Goal: Register for event/course

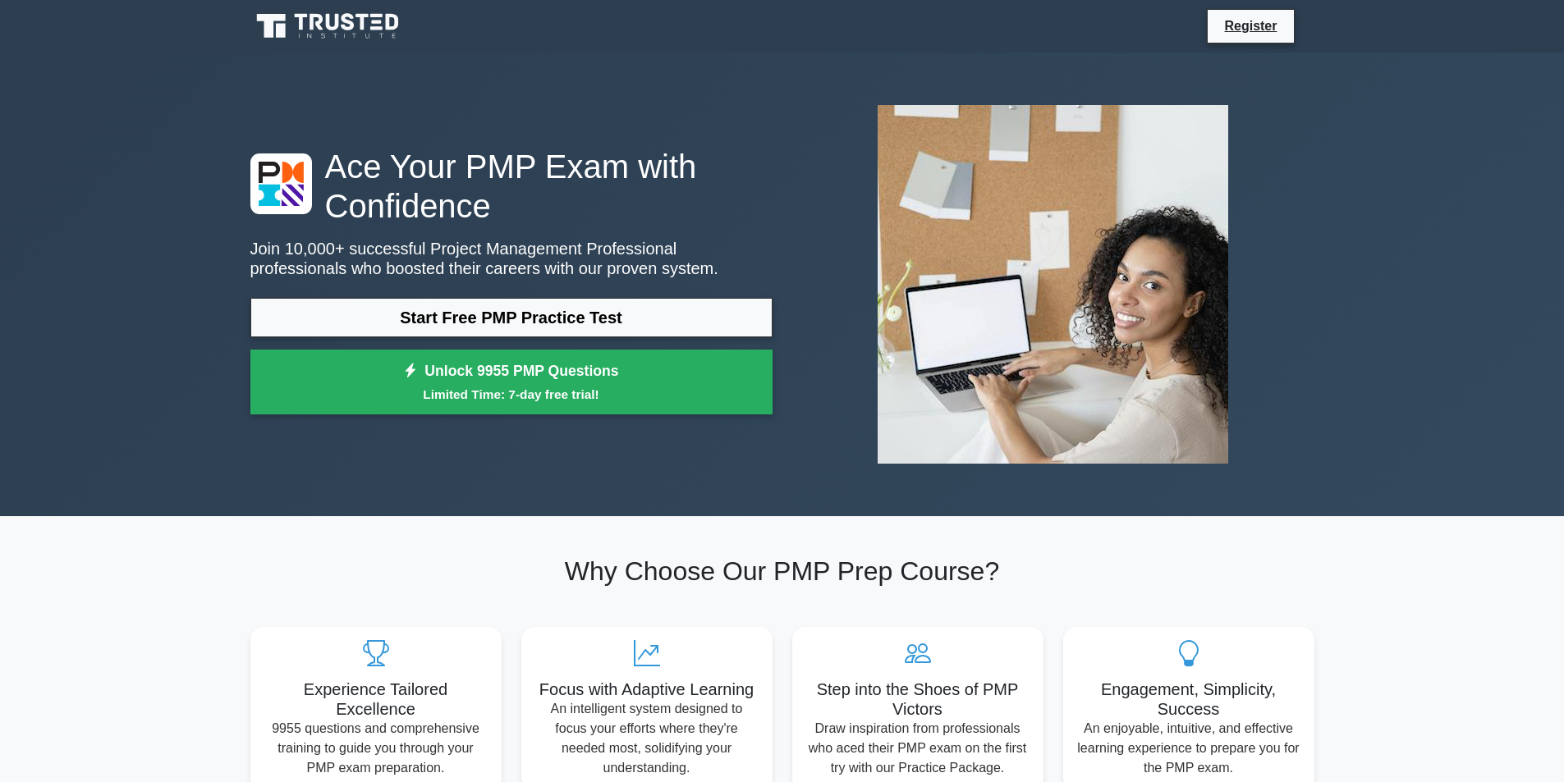
click at [428, 318] on link "Start Free PMP Practice Test" at bounding box center [511, 317] width 522 height 39
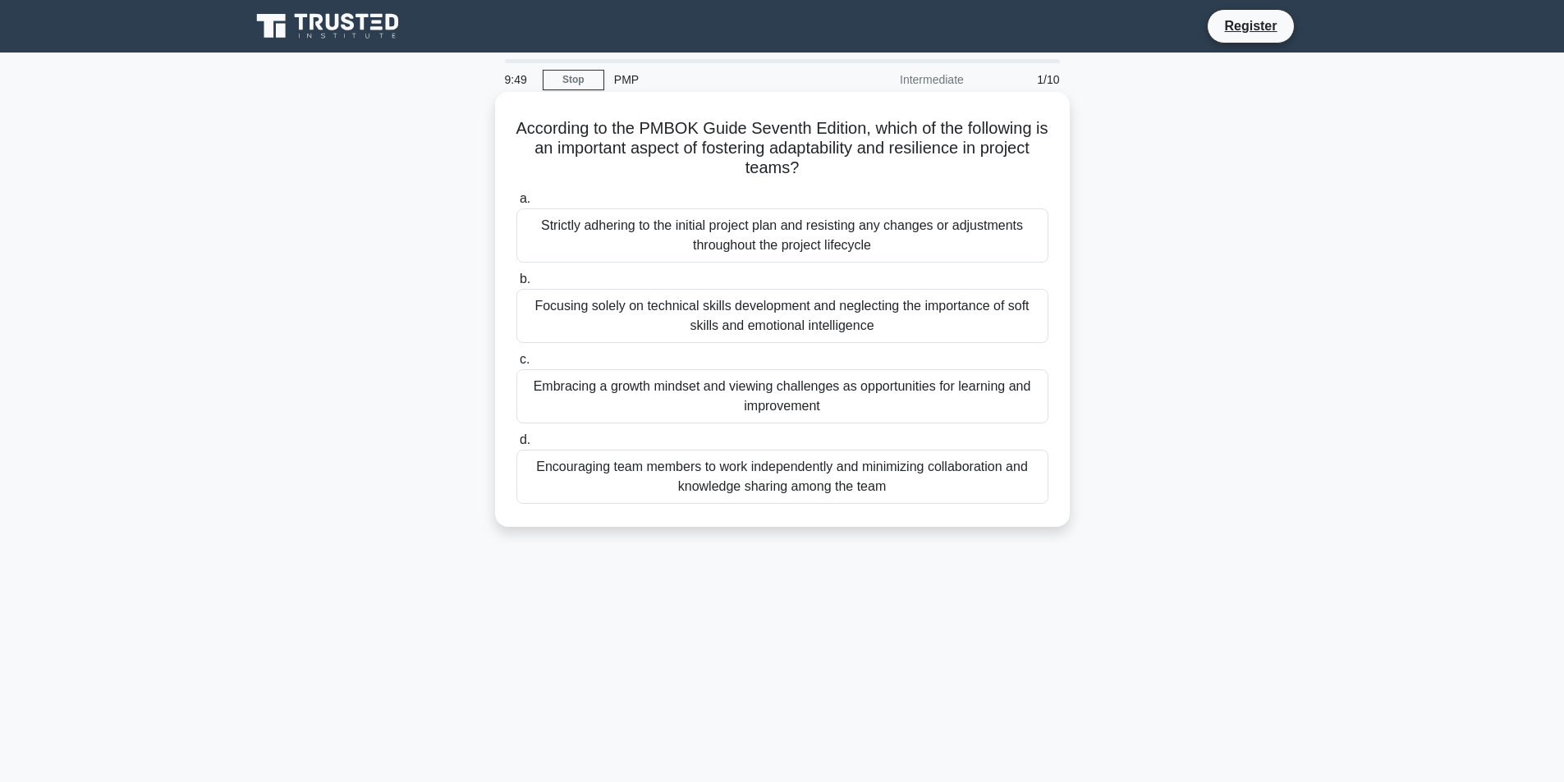
click at [625, 314] on div "Focusing solely on technical skills development and neglecting the importance o…" at bounding box center [782, 316] width 532 height 54
click at [516, 285] on input "b. Focusing solely on technical skills development and neglecting the importanc…" at bounding box center [516, 279] width 0 height 11
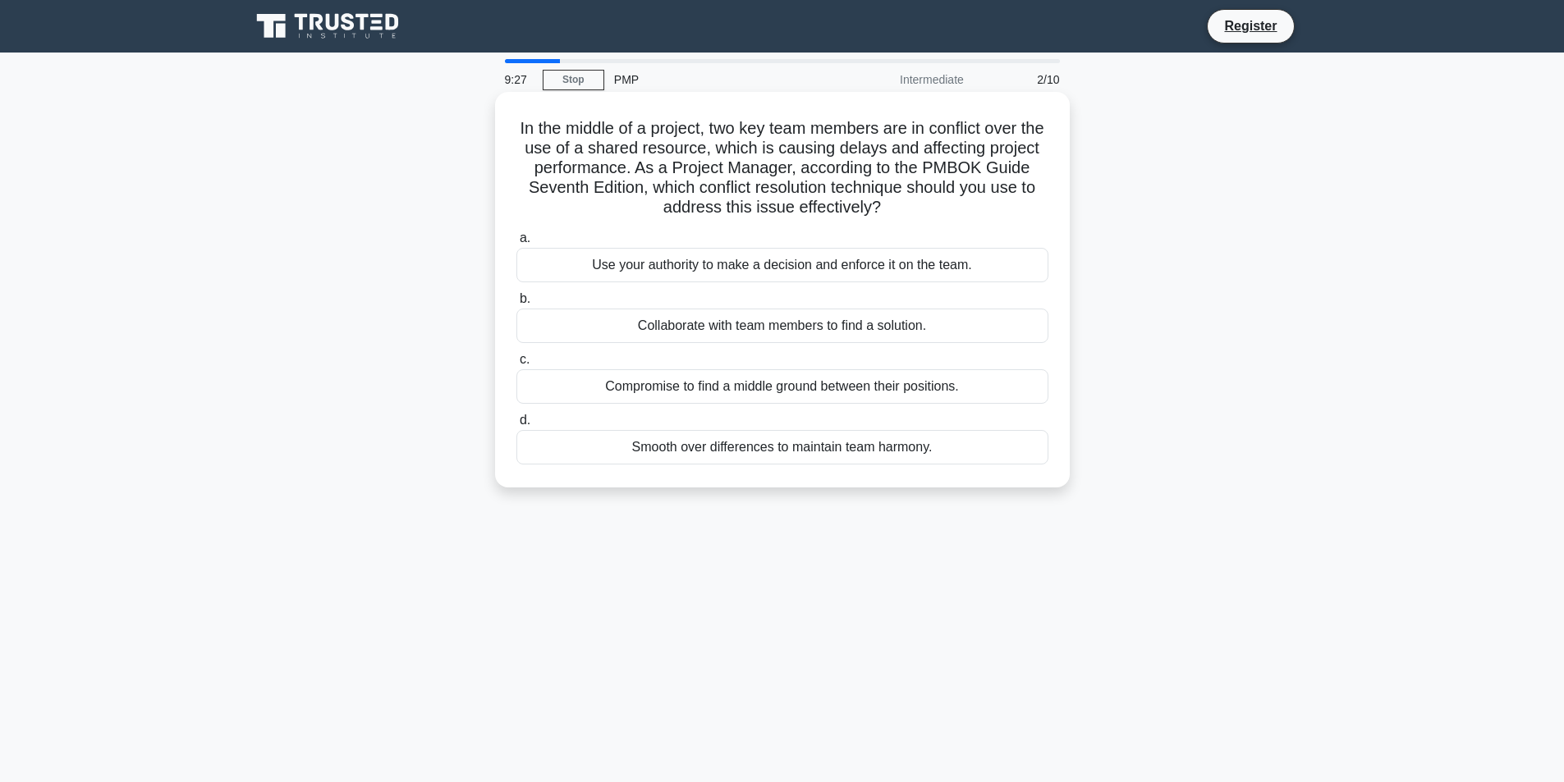
click at [744, 321] on div "Collaborate with team members to find a solution." at bounding box center [782, 326] width 532 height 34
click at [516, 305] on input "b. Collaborate with team members to find a solution." at bounding box center [516, 299] width 0 height 11
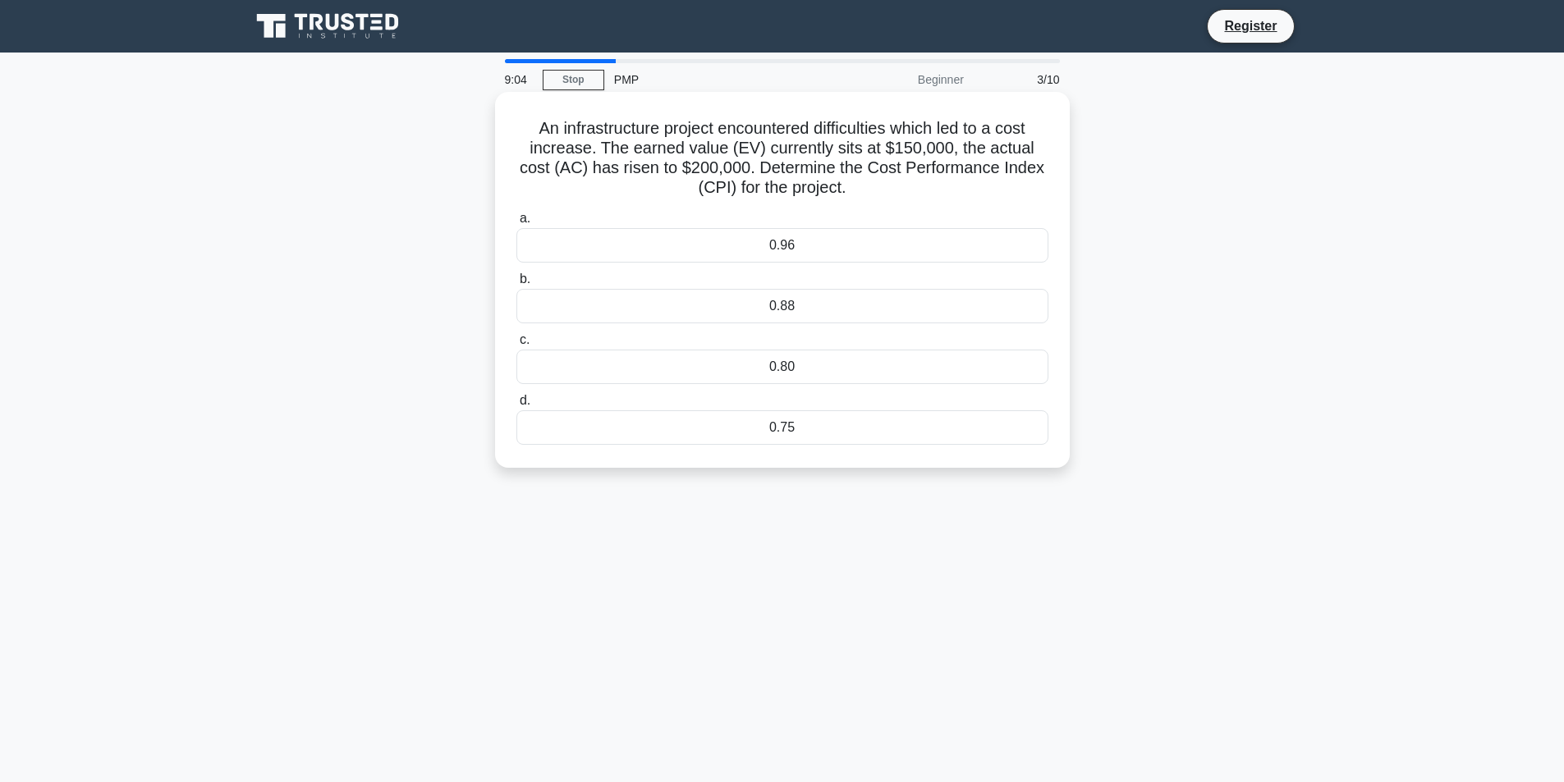
click at [776, 423] on div "0.75" at bounding box center [782, 427] width 532 height 34
click at [516, 406] on input "d. 0.75" at bounding box center [516, 401] width 0 height 11
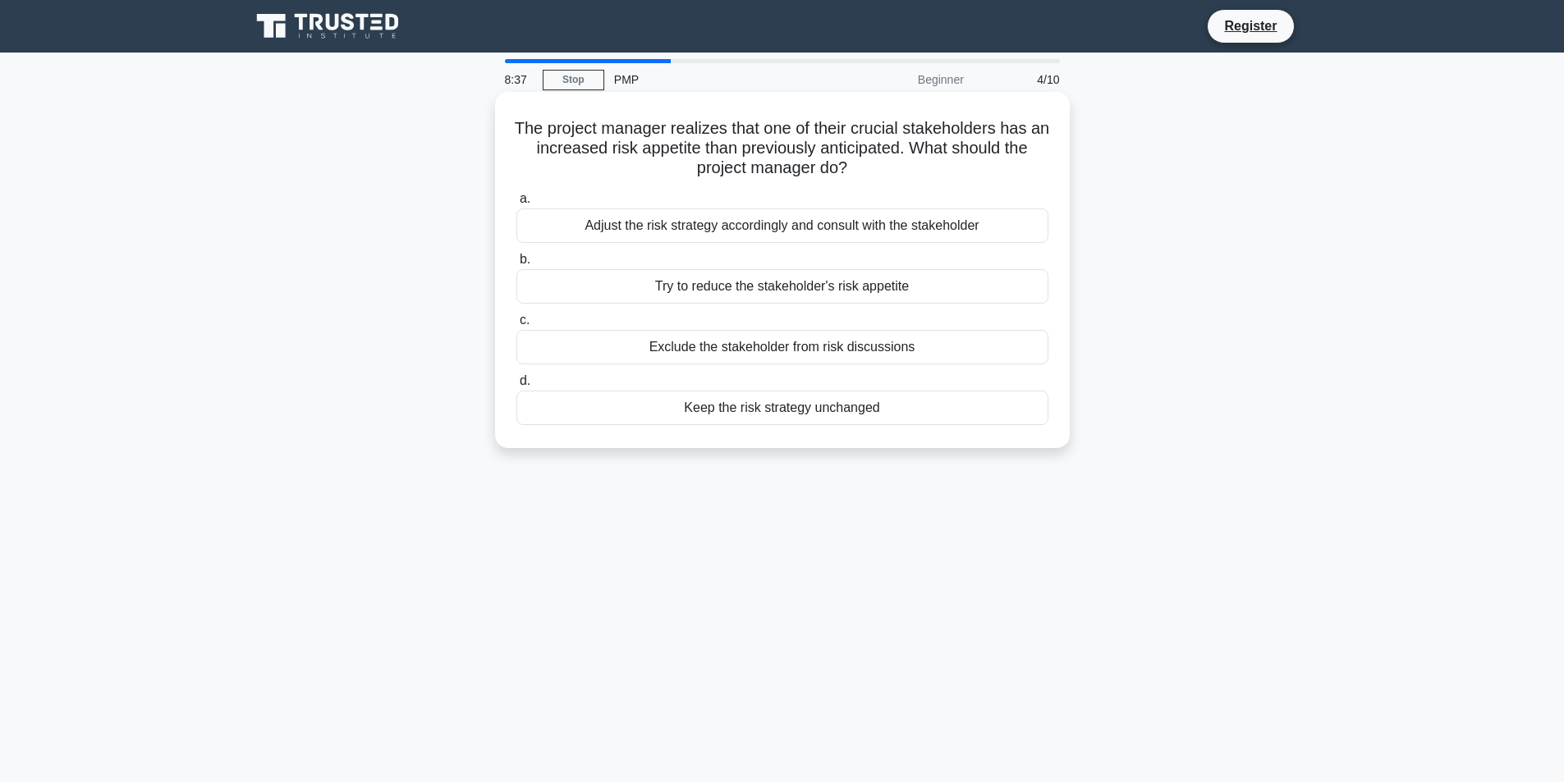
click at [763, 231] on div "Adjust the risk strategy accordingly and consult with the stakeholder" at bounding box center [782, 225] width 532 height 34
click at [516, 204] on input "a. Adjust the risk strategy accordingly and consult with the stakeholder" at bounding box center [516, 199] width 0 height 11
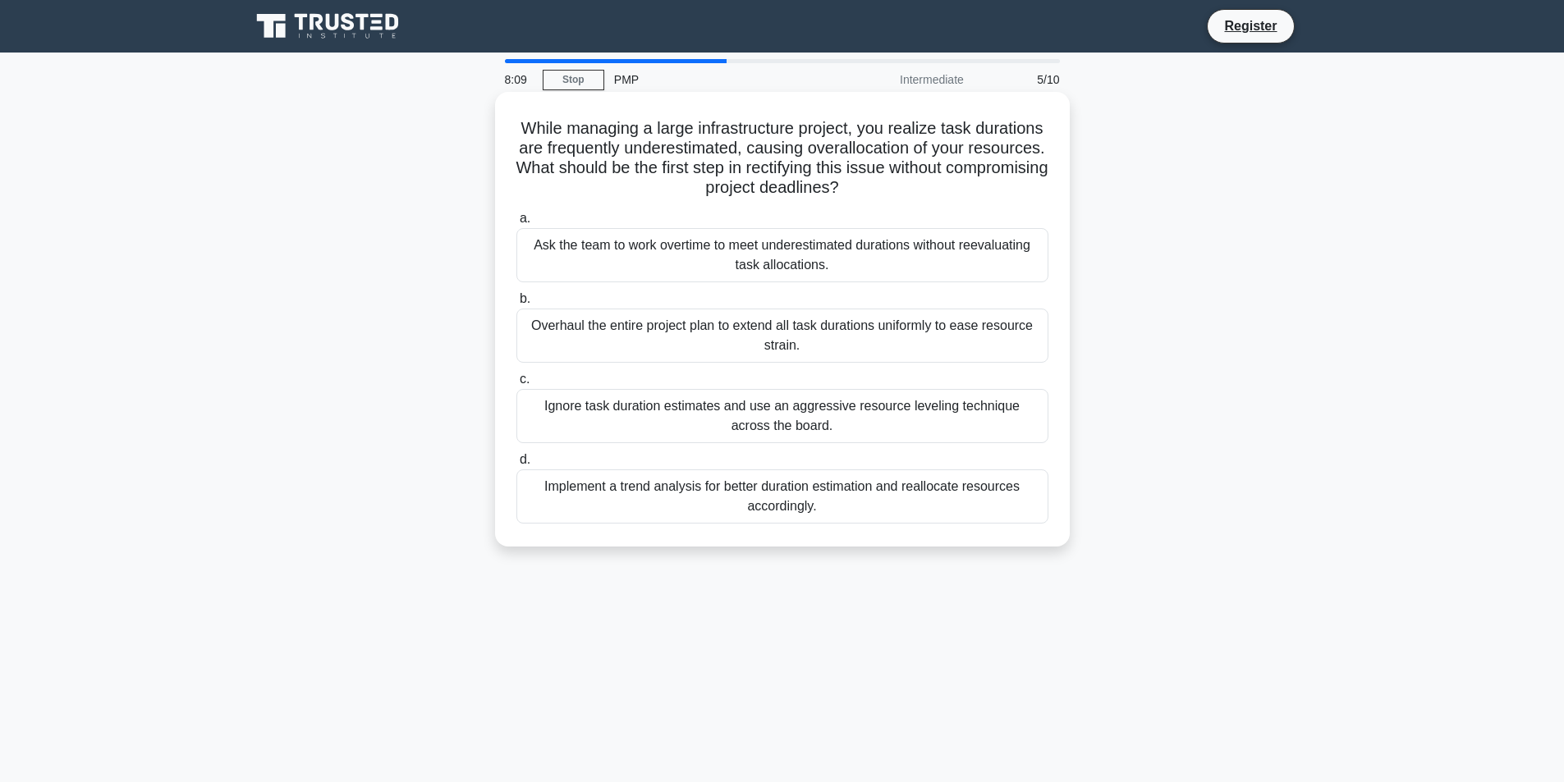
click at [712, 495] on div "Implement a trend analysis for better duration estimation and reallocate resour…" at bounding box center [782, 496] width 532 height 54
click at [516, 465] on input "d. Implement a trend analysis for better duration estimation and reallocate res…" at bounding box center [516, 460] width 0 height 11
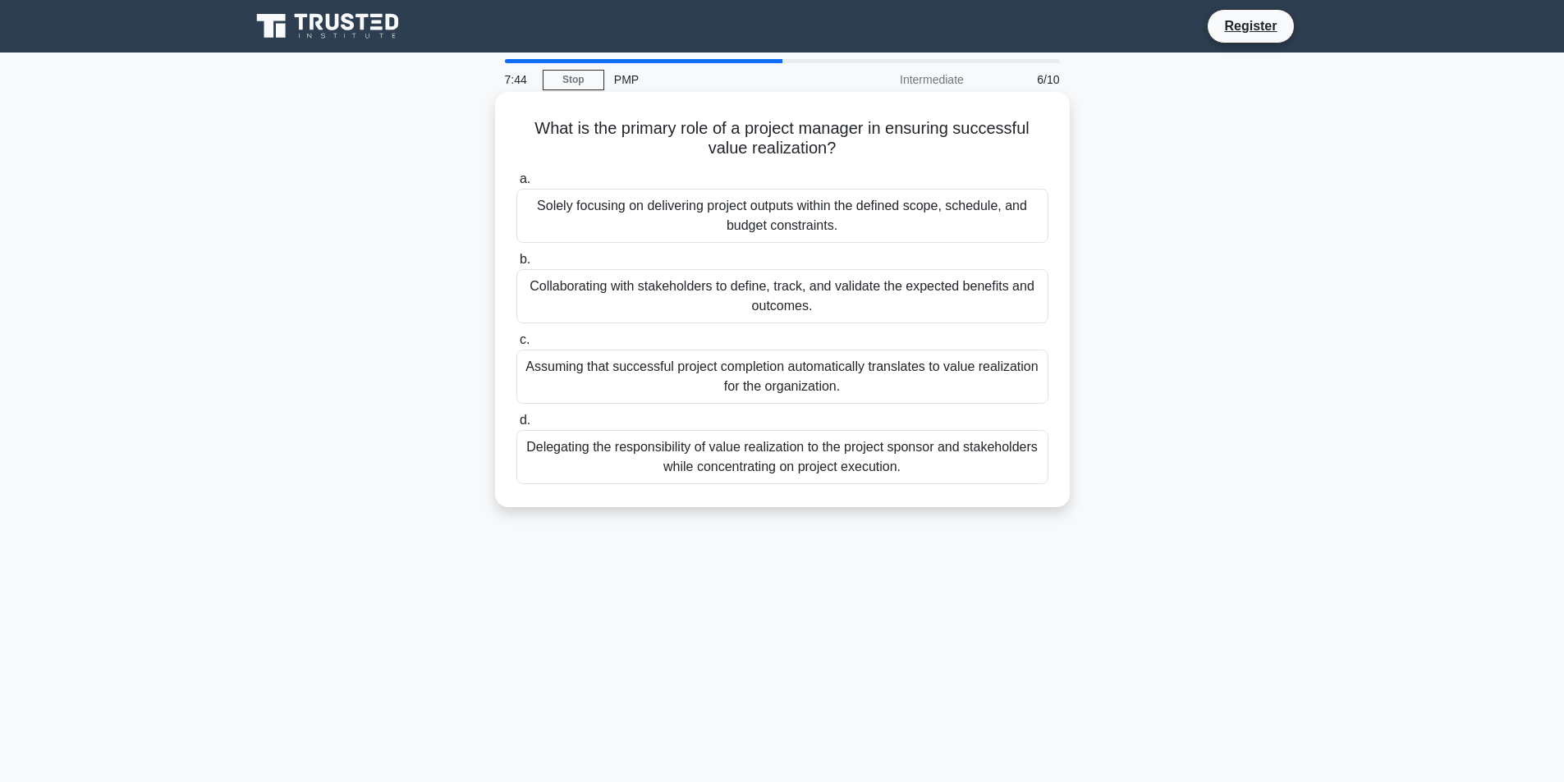
click at [744, 469] on div "Delegating the responsibility of value realization to the project sponsor and s…" at bounding box center [782, 457] width 532 height 54
click at [516, 426] on input "d. Delegating the responsibility of value realization to the project sponsor an…" at bounding box center [516, 420] width 0 height 11
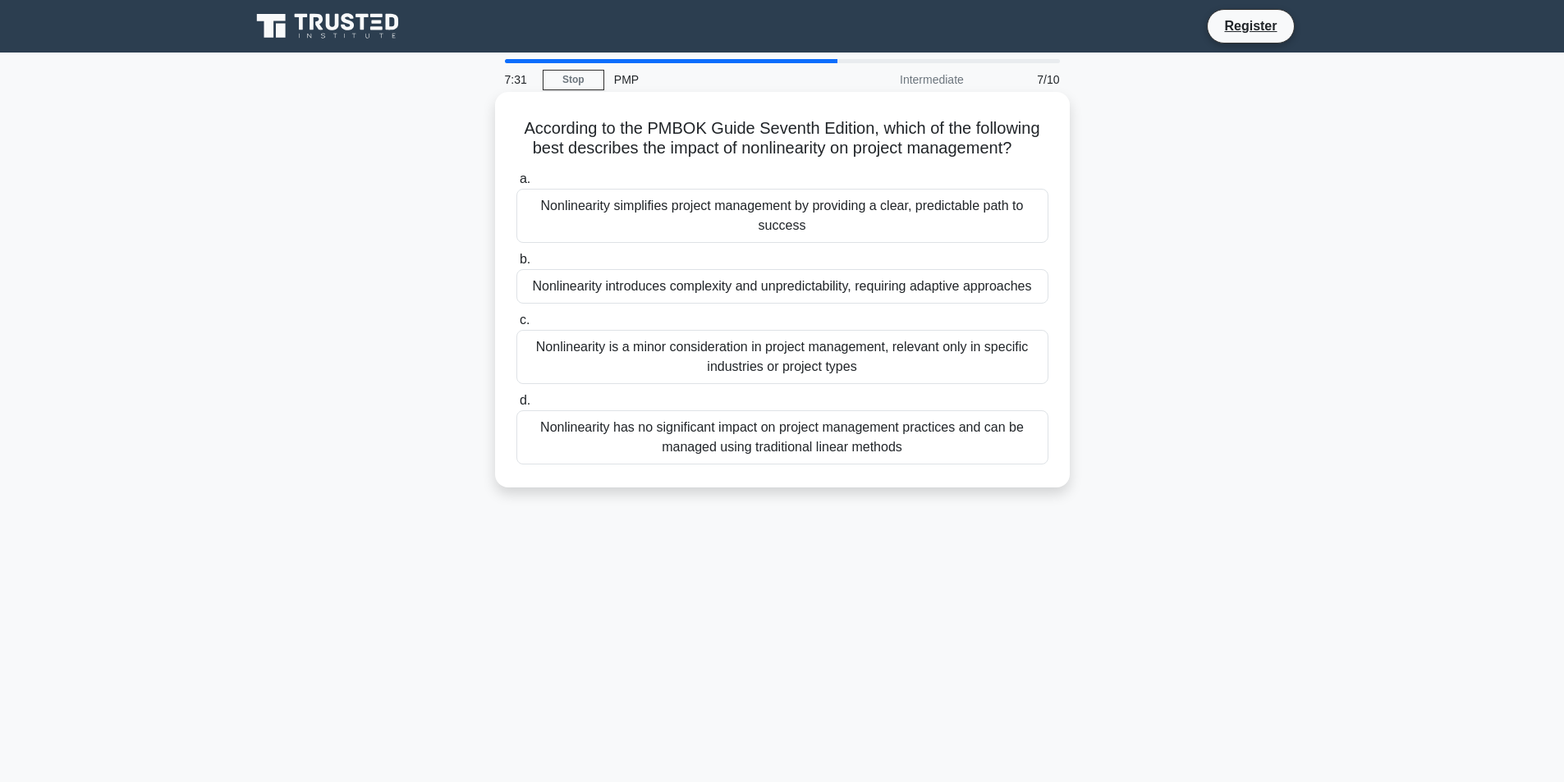
click at [704, 224] on div "Nonlinearity simplifies project management by providing a clear, predictable pa…" at bounding box center [782, 216] width 532 height 54
click at [516, 185] on input "a. Nonlinearity simplifies project management by providing a clear, predictable…" at bounding box center [516, 179] width 0 height 11
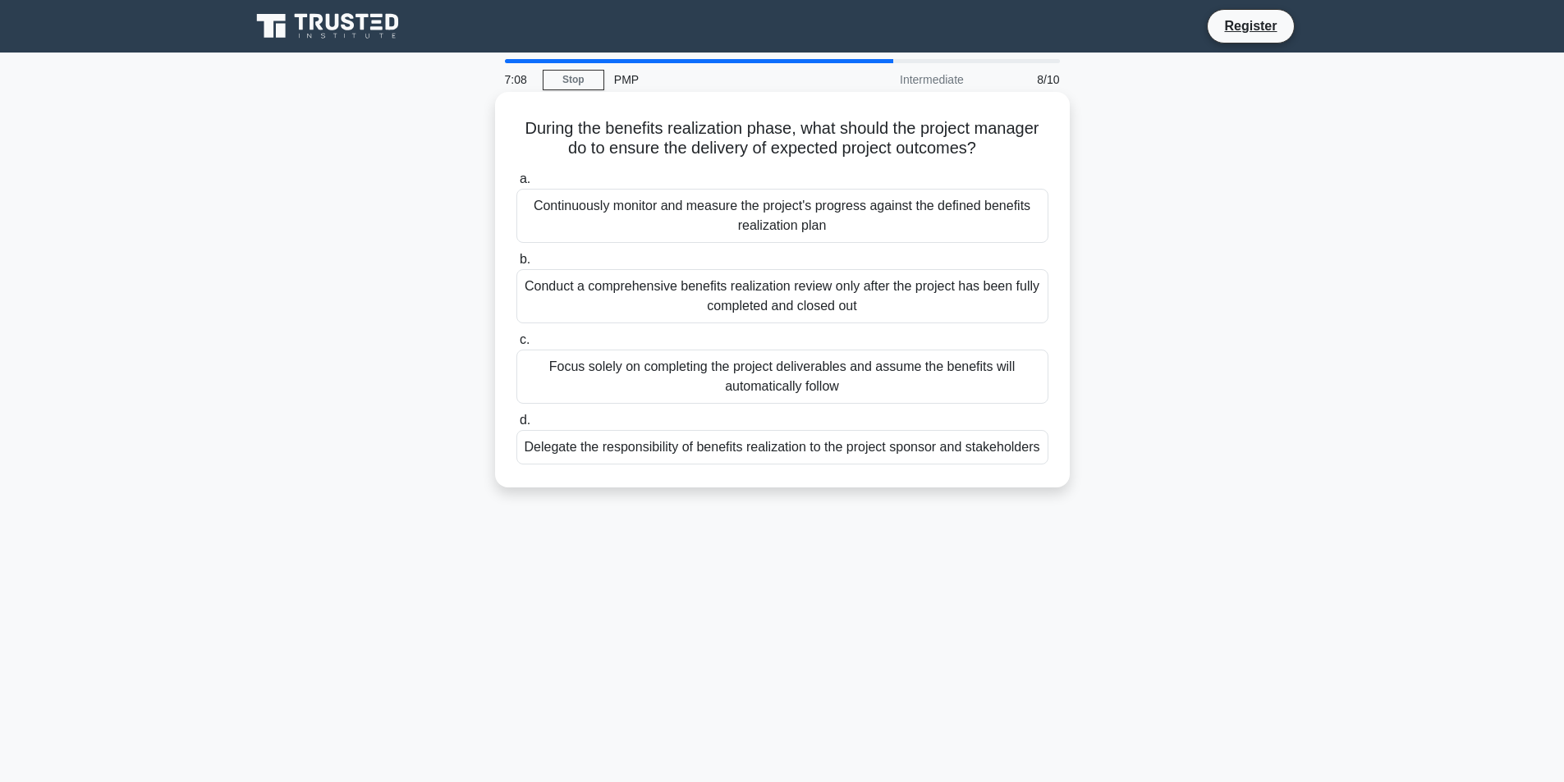
click at [626, 222] on div "Continuously monitor and measure the project's progress against the defined ben…" at bounding box center [782, 216] width 532 height 54
click at [516, 185] on input "a. Continuously monitor and measure the project's progress against the defined …" at bounding box center [516, 179] width 0 height 11
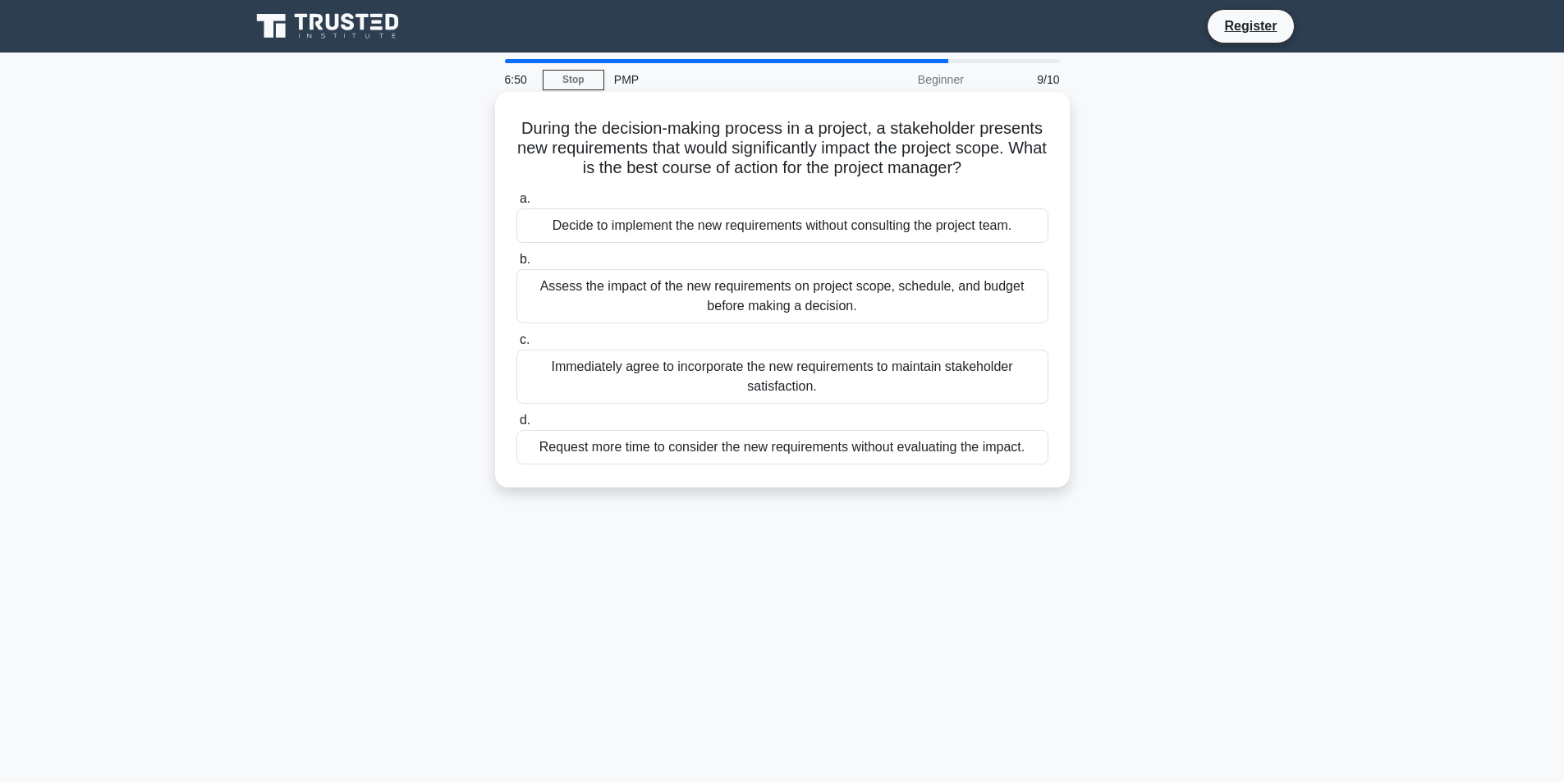
click at [644, 310] on div "Assess the impact of the new requirements on project scope, schedule, and budge…" at bounding box center [782, 296] width 532 height 54
click at [516, 265] on input "b. Assess the impact of the new requirements on project scope, schedule, and bu…" at bounding box center [516, 259] width 0 height 11
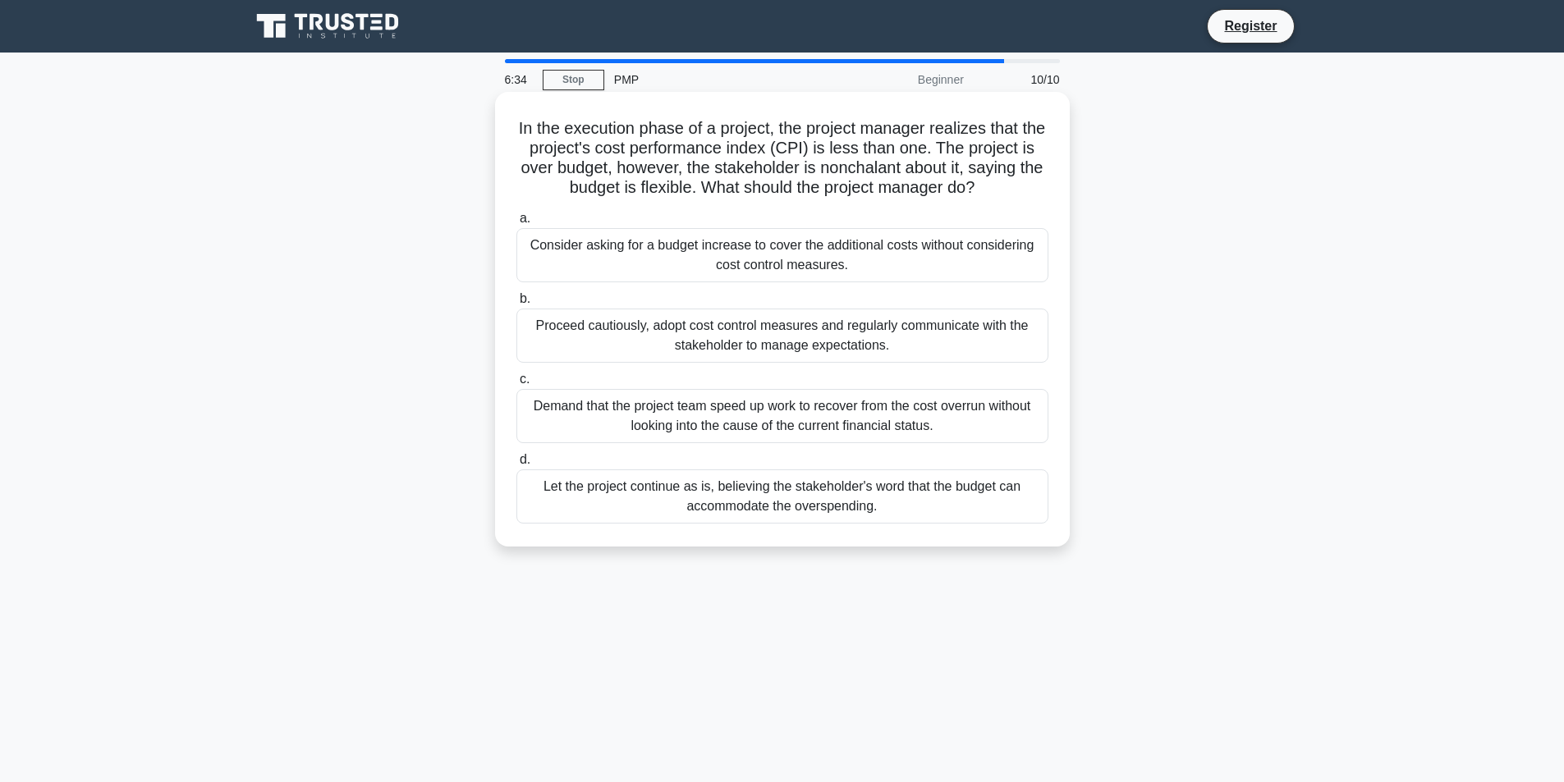
click at [776, 346] on div "Proceed cautiously, adopt cost control measures and regularly communicate with …" at bounding box center [782, 336] width 532 height 54
click at [516, 305] on input "b. Proceed cautiously, adopt cost control measures and regularly communicate wi…" at bounding box center [516, 299] width 0 height 11
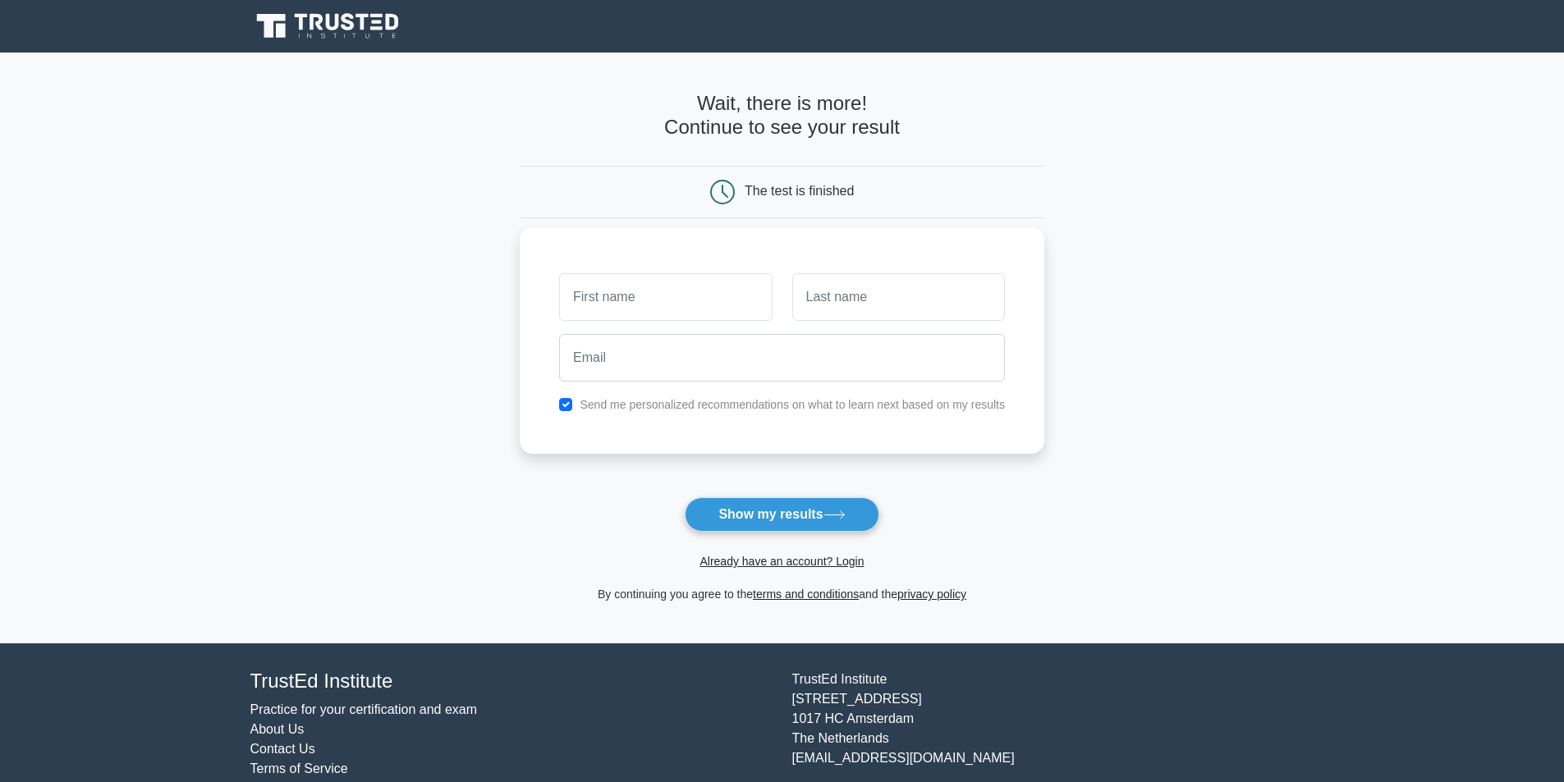
click at [600, 309] on input "text" at bounding box center [665, 297] width 213 height 48
type input "smitha"
click at [846, 296] on input "text" at bounding box center [898, 297] width 213 height 48
type input "idikuda"
click at [773, 369] on input "email" at bounding box center [782, 358] width 446 height 48
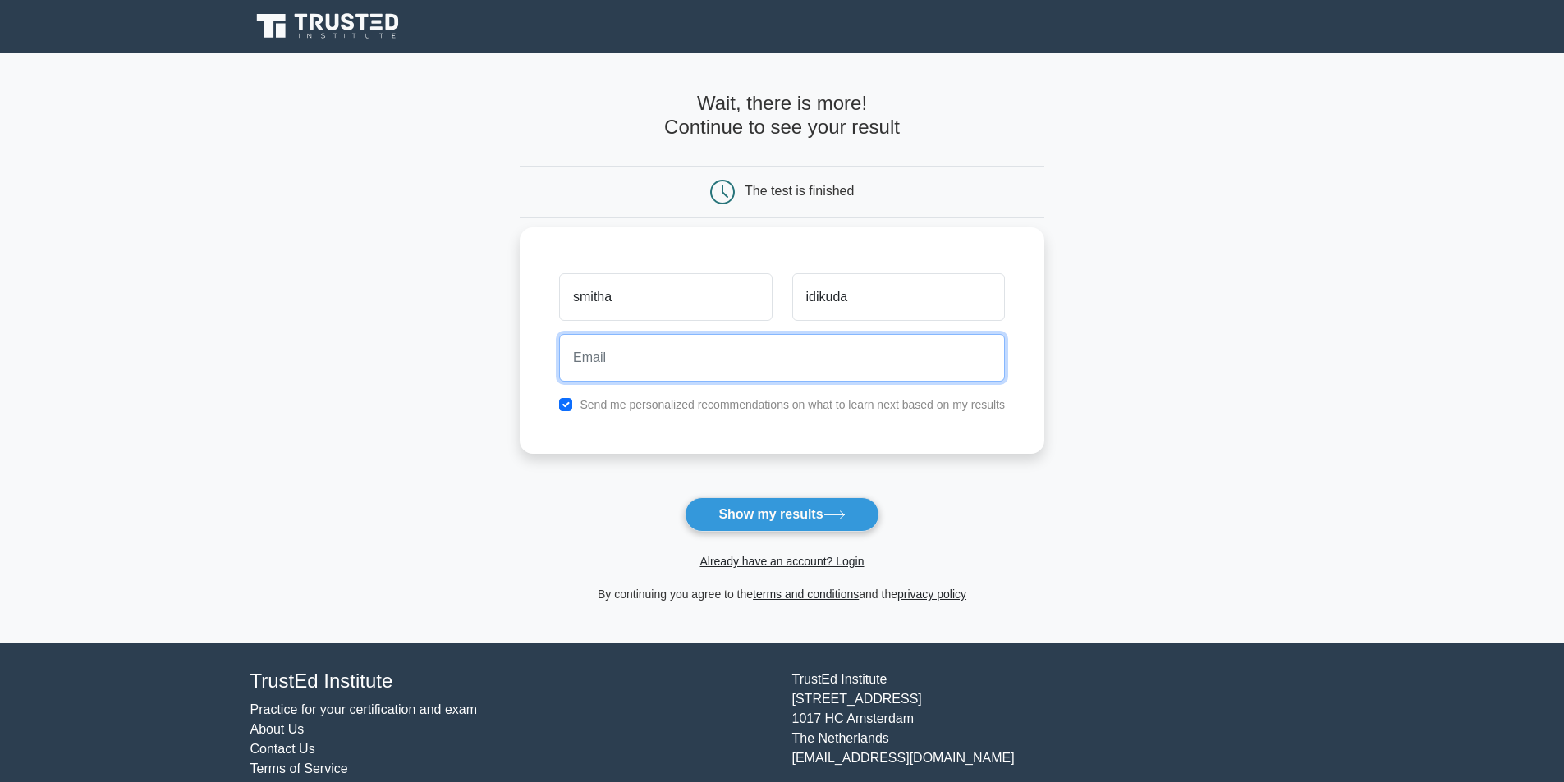
type input "spvallabhaneni@gmail.com"
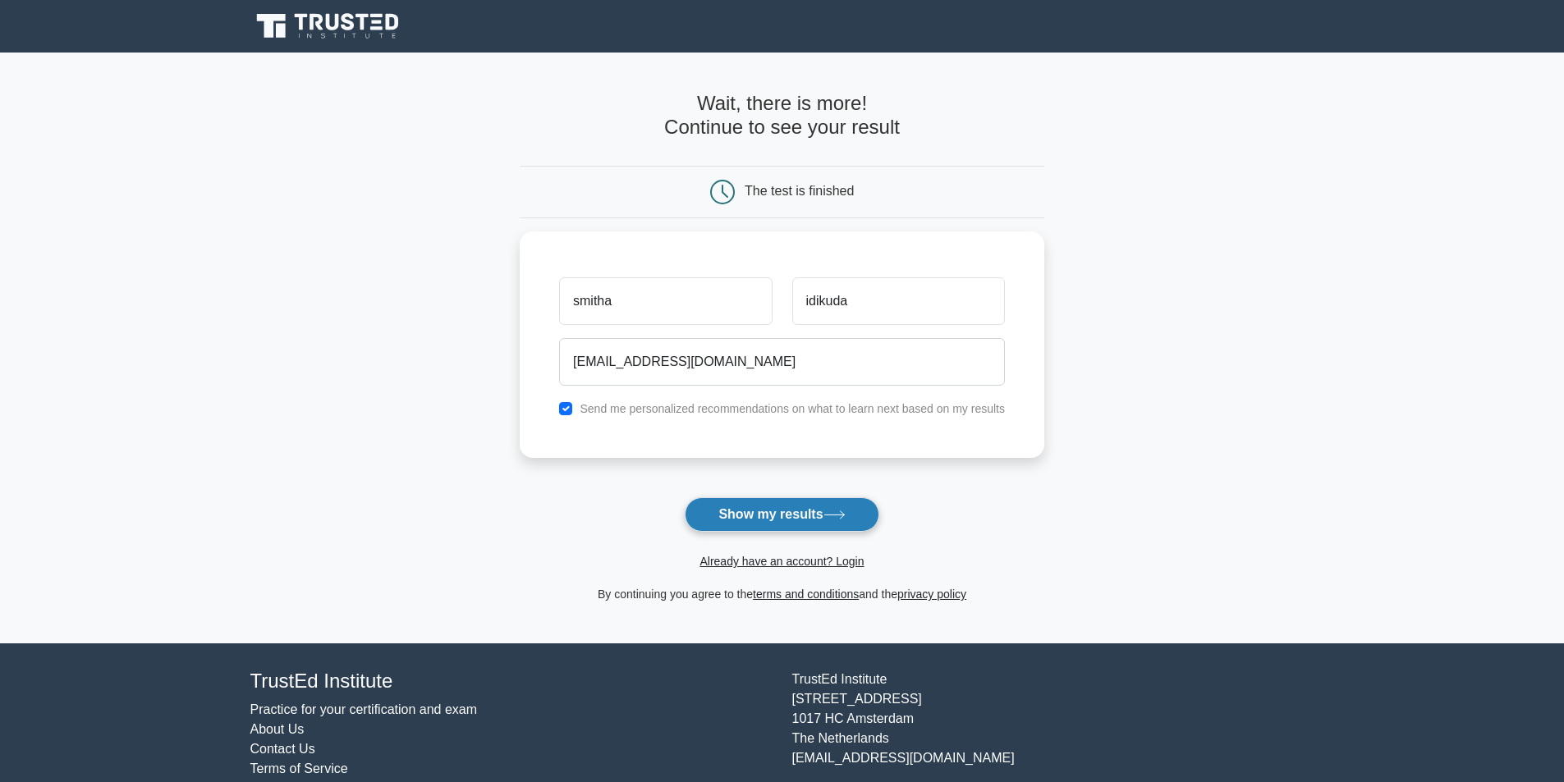
click at [786, 505] on button "Show my results" at bounding box center [782, 514] width 194 height 34
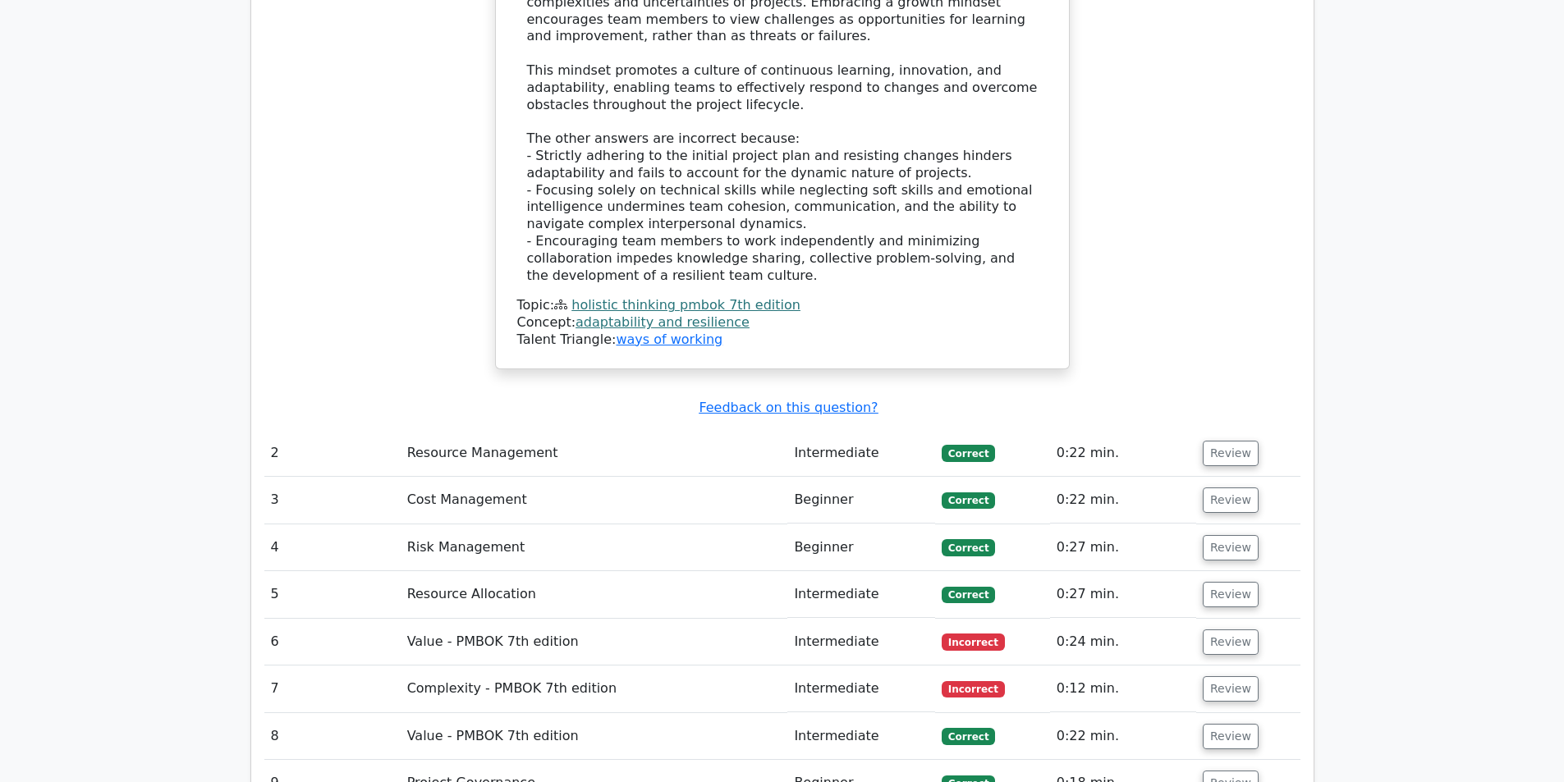
scroll to position [2216, 0]
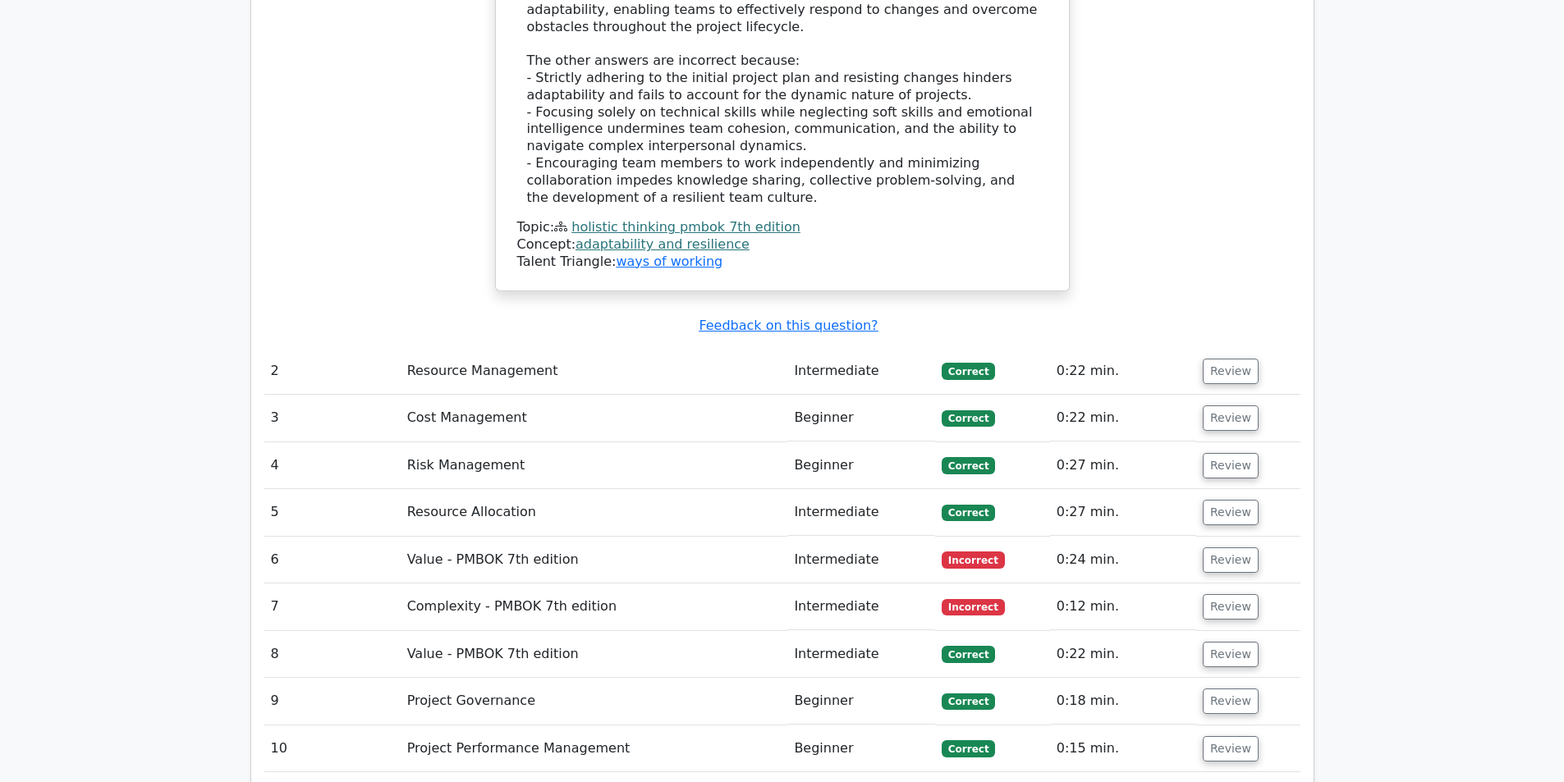
click at [513, 584] on td "Complexity - PMBOK 7th edition" at bounding box center [594, 607] width 387 height 47
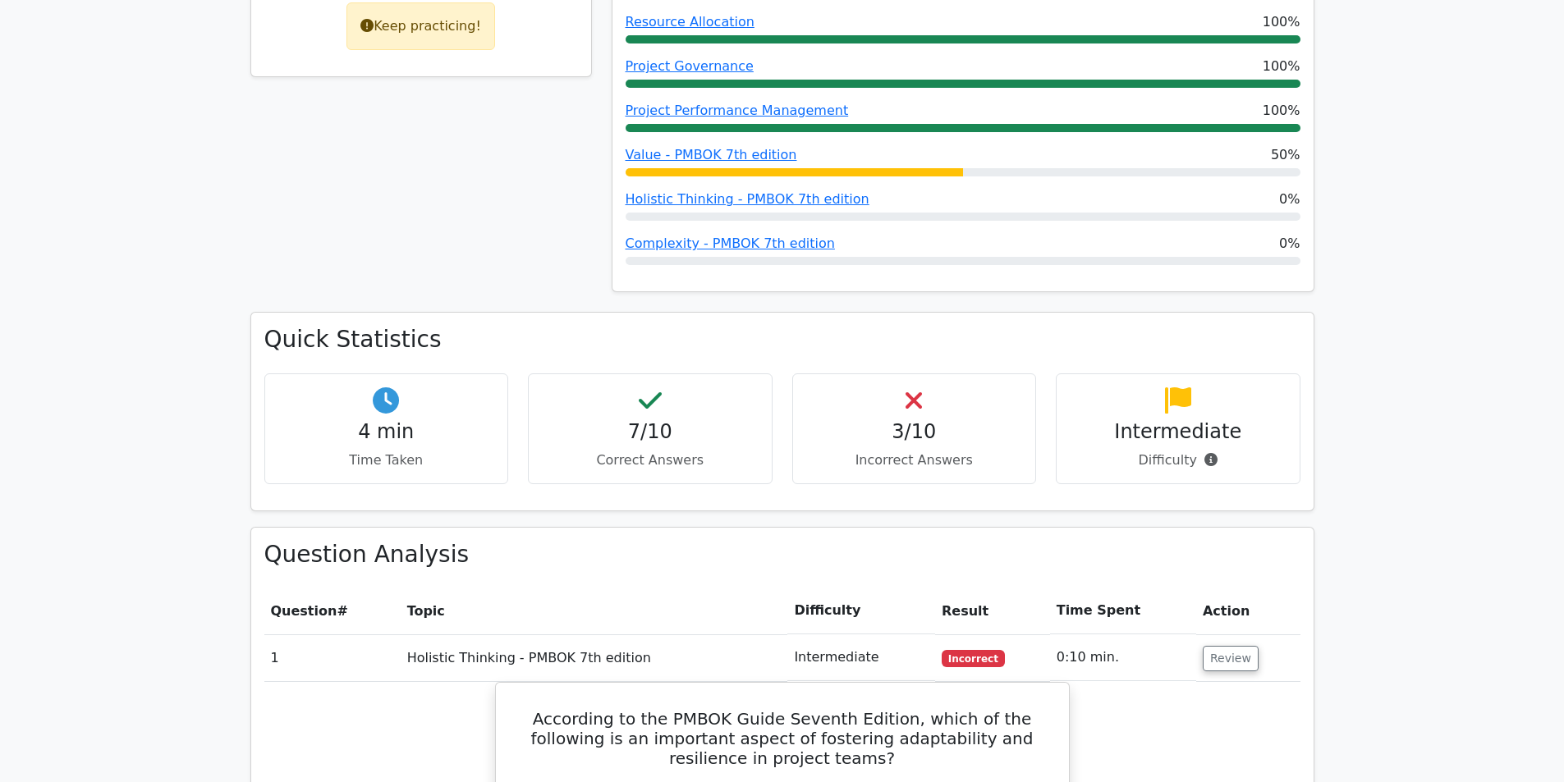
scroll to position [903, 0]
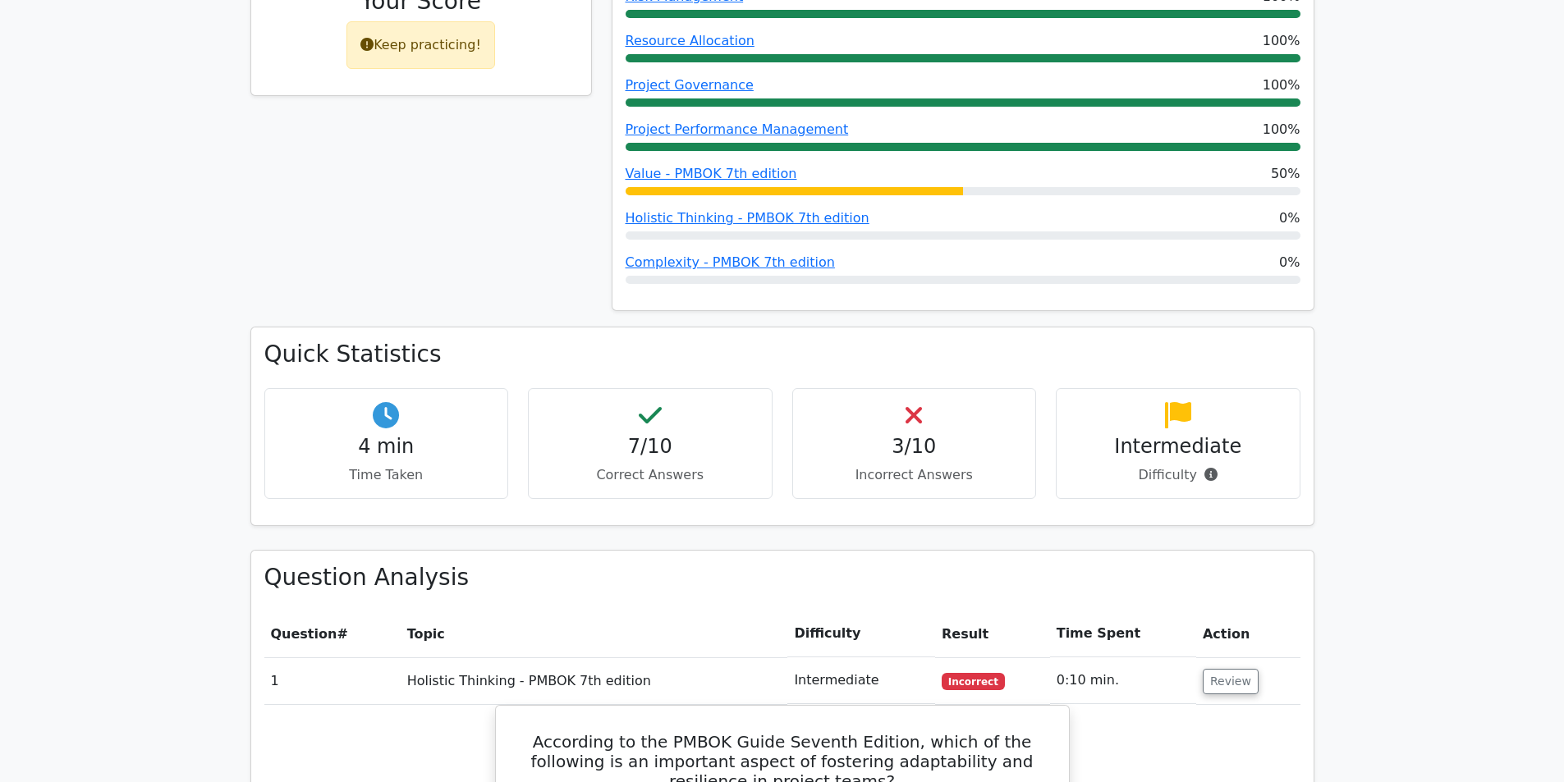
click at [923, 465] on p "Incorrect Answers" at bounding box center [914, 475] width 217 height 20
